Goal: Task Accomplishment & Management: Manage account settings

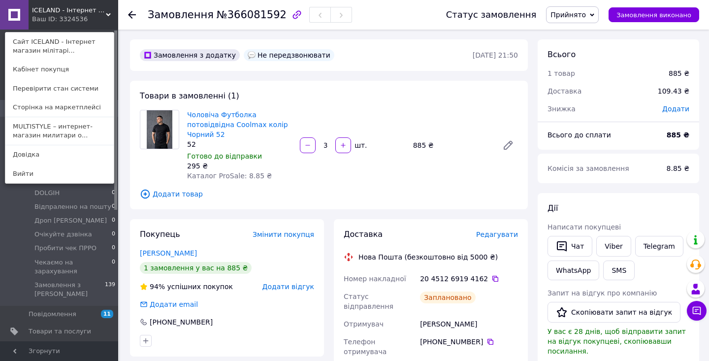
scroll to position [52, 0]
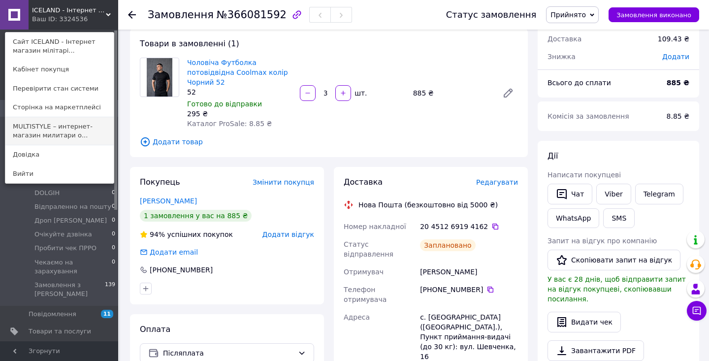
click at [87, 126] on link "MULTISTYLE – интернет-магазин милитари о..." at bounding box center [59, 131] width 108 height 28
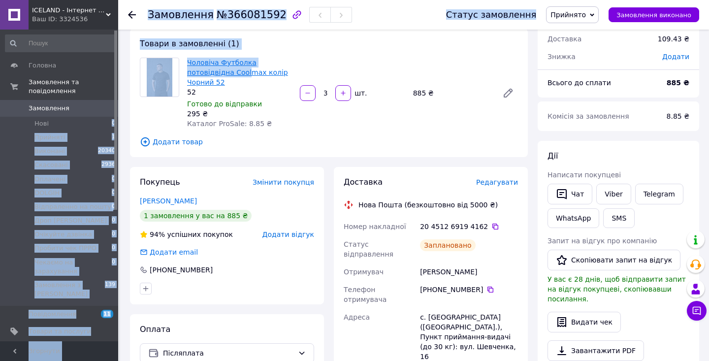
drag, startPoint x: 87, startPoint y: 126, endPoint x: 250, endPoint y: 71, distance: 171.9
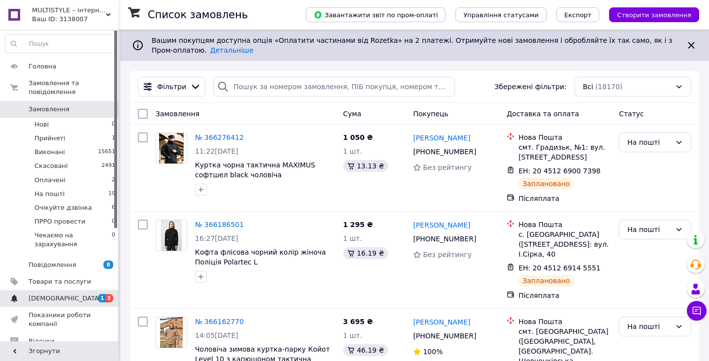
click at [77, 300] on span "[DEMOGRAPHIC_DATA]" at bounding box center [60, 298] width 63 height 9
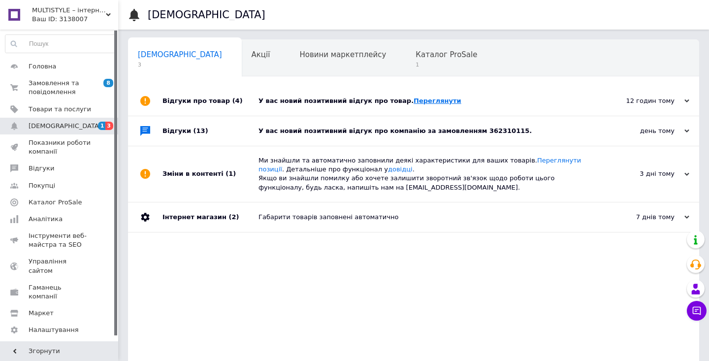
click at [420, 100] on link "Переглянути" at bounding box center [438, 100] width 48 height 7
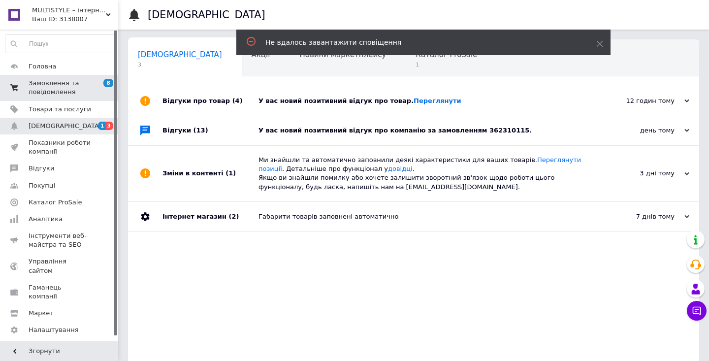
click at [93, 89] on span "8 0" at bounding box center [104, 88] width 27 height 18
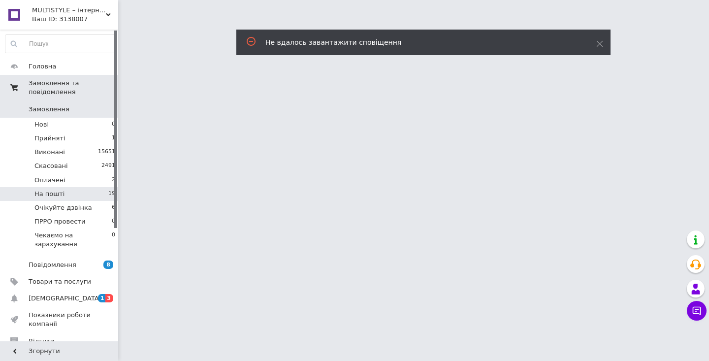
click at [98, 194] on li "На пошті 19" at bounding box center [60, 194] width 121 height 14
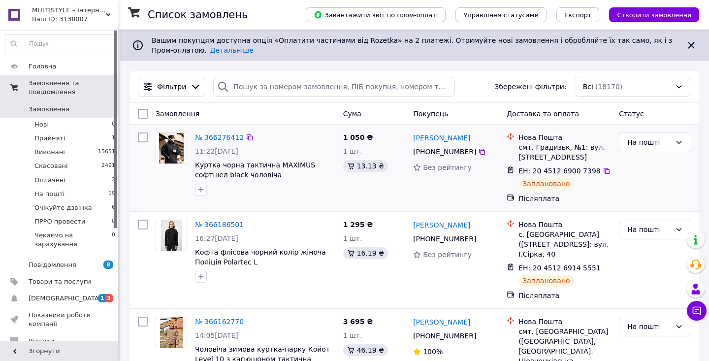
click at [629, 176] on div "На пошті" at bounding box center [655, 168] width 80 height 79
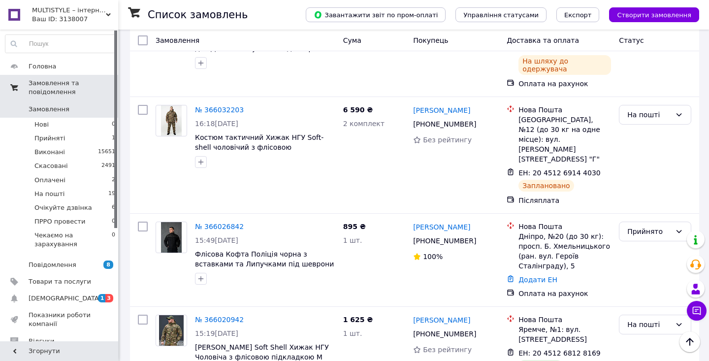
scroll to position [965, 0]
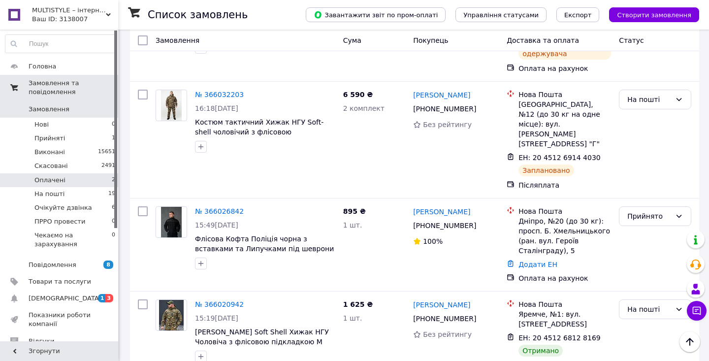
click at [98, 187] on li "Оплачені 2" at bounding box center [60, 180] width 121 height 14
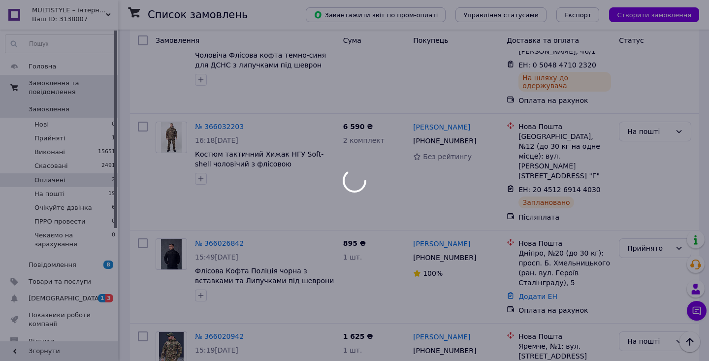
scroll to position [997, 0]
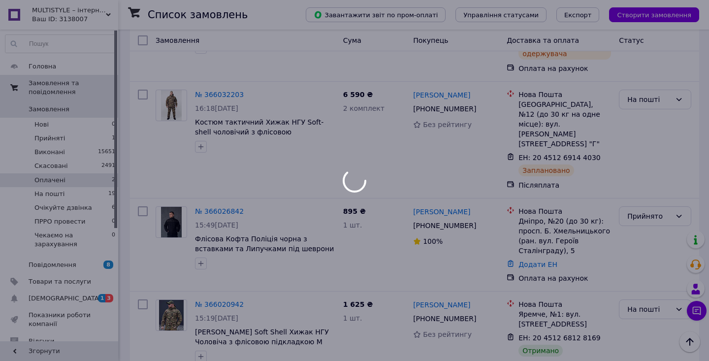
click at [98, 187] on div at bounding box center [354, 180] width 709 height 361
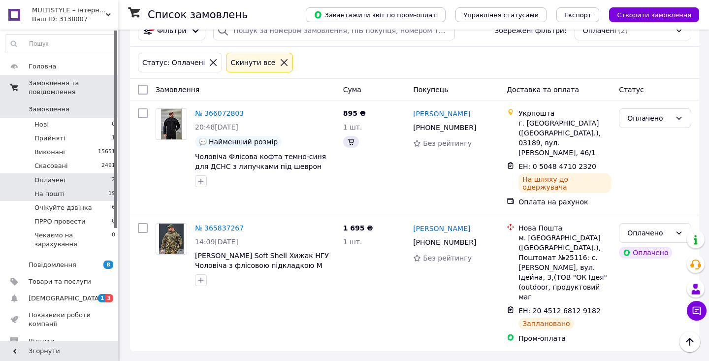
scroll to position [0, 0]
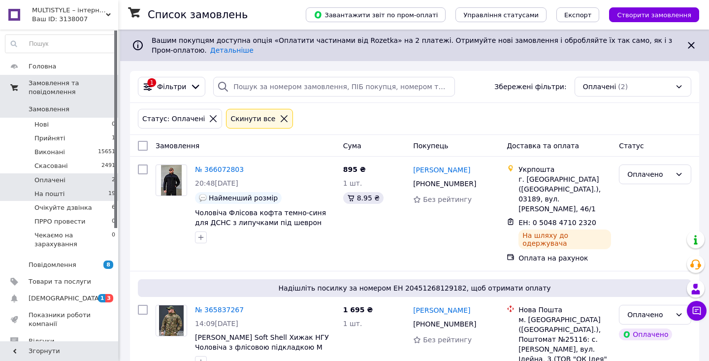
click at [99, 190] on li "На пошті 19" at bounding box center [60, 194] width 121 height 14
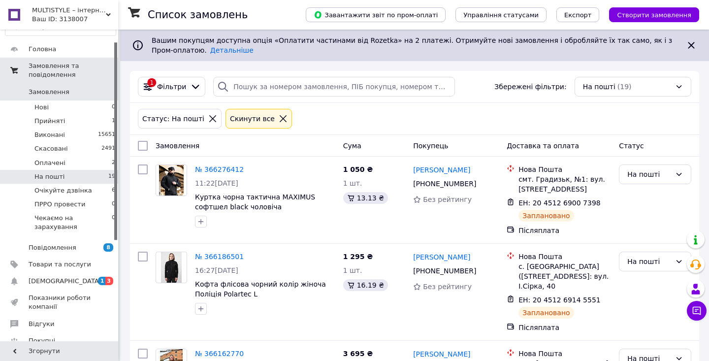
scroll to position [20, 0]
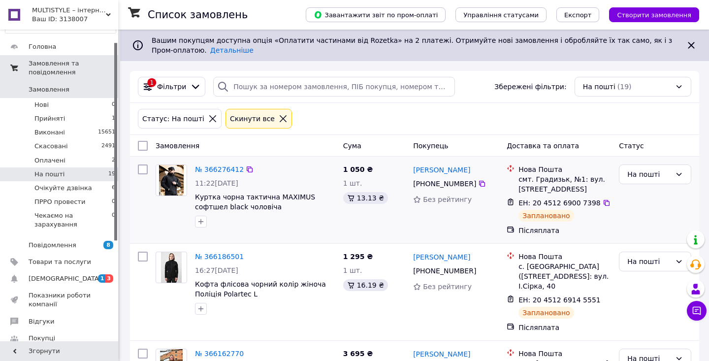
click at [697, 163] on div "№ 366276412 11:22, 12.10.2025 Куртка чорна тактична MAXIMUS софтшел black чолов…" at bounding box center [414, 200] width 569 height 87
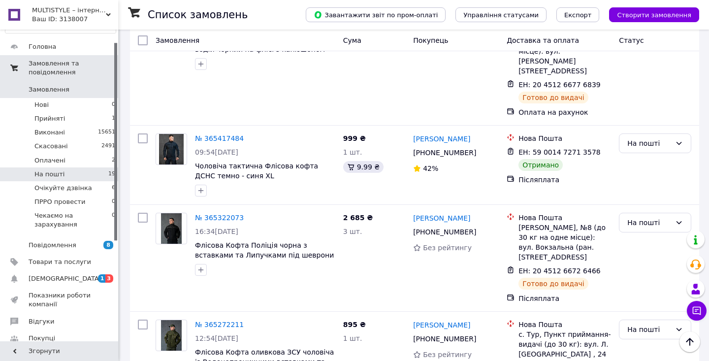
scroll to position [1745, 0]
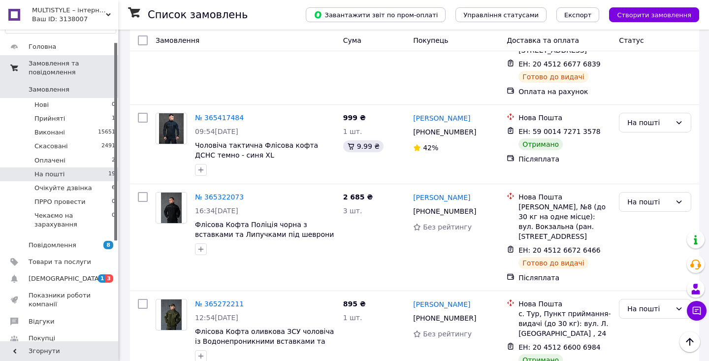
click at [642, 201] on li "Виконано" at bounding box center [655, 202] width 71 height 18
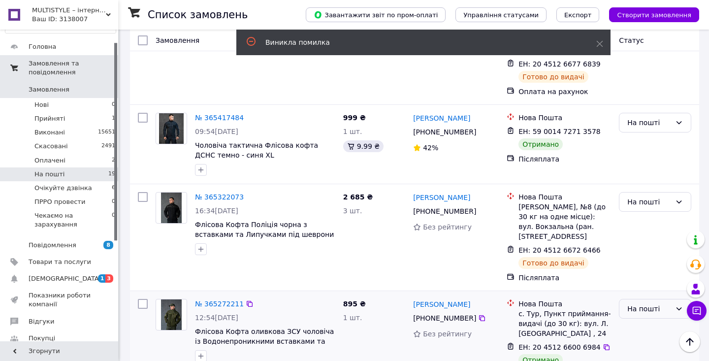
click at [639, 303] on div "На пошті" at bounding box center [649, 308] width 44 height 11
click at [635, 212] on li "Виконано" at bounding box center [655, 214] width 71 height 18
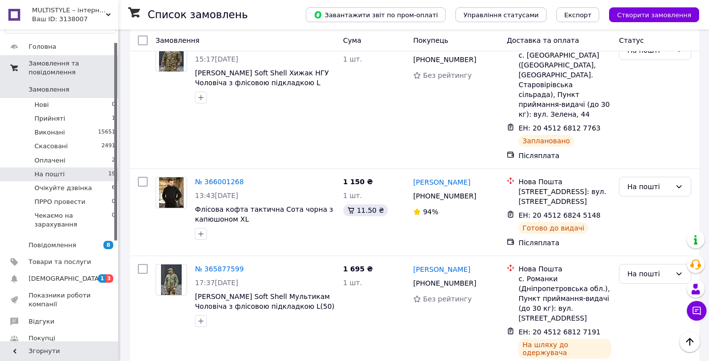
scroll to position [898, 0]
